Goal: Task Accomplishment & Management: Use online tool/utility

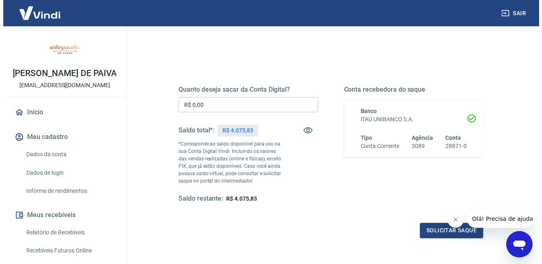
scroll to position [82, 0]
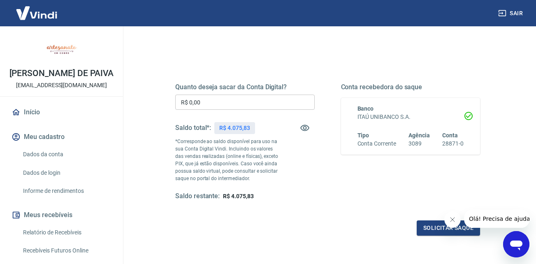
click at [238, 102] on input "R$ 0,00" at bounding box center [244, 102] width 139 height 15
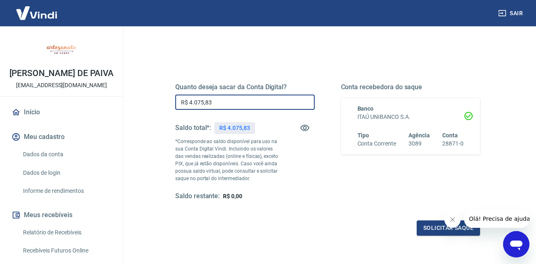
type input "R$ 4.075,83"
click at [455, 221] on button "Fechar mensagem da empresa" at bounding box center [452, 219] width 16 height 16
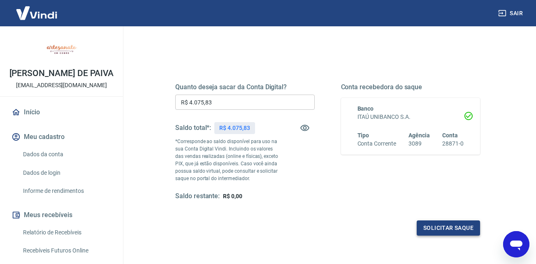
click at [446, 228] on button "Solicitar saque" at bounding box center [448, 227] width 63 height 15
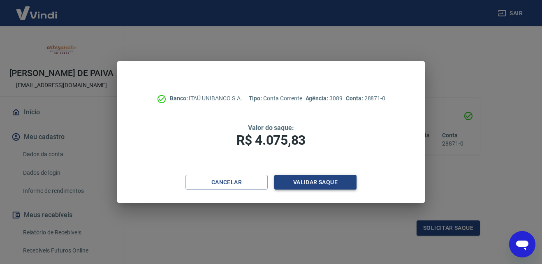
click at [328, 179] on button "Validar saque" at bounding box center [315, 182] width 82 height 15
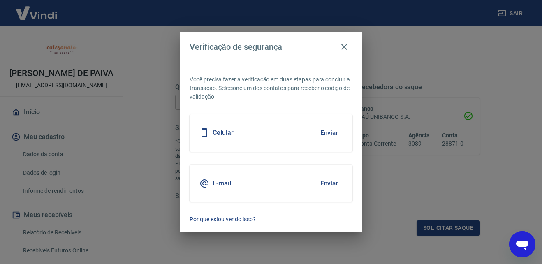
click at [324, 182] on button "Enviar" at bounding box center [329, 183] width 27 height 17
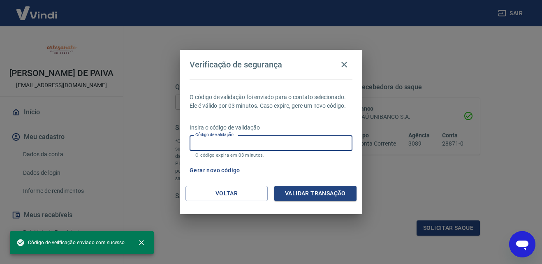
click at [252, 141] on input "Código de validação" at bounding box center [271, 142] width 163 height 15
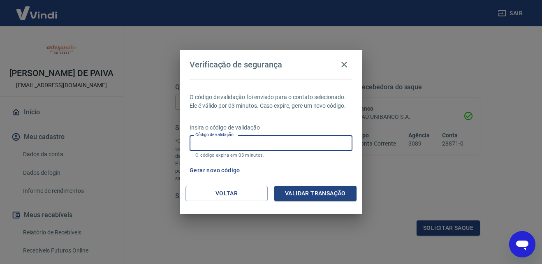
paste input "827424"
type input "827424"
click at [324, 191] on button "Validar transação" at bounding box center [315, 193] width 82 height 15
